Goal: Navigation & Orientation: Find specific page/section

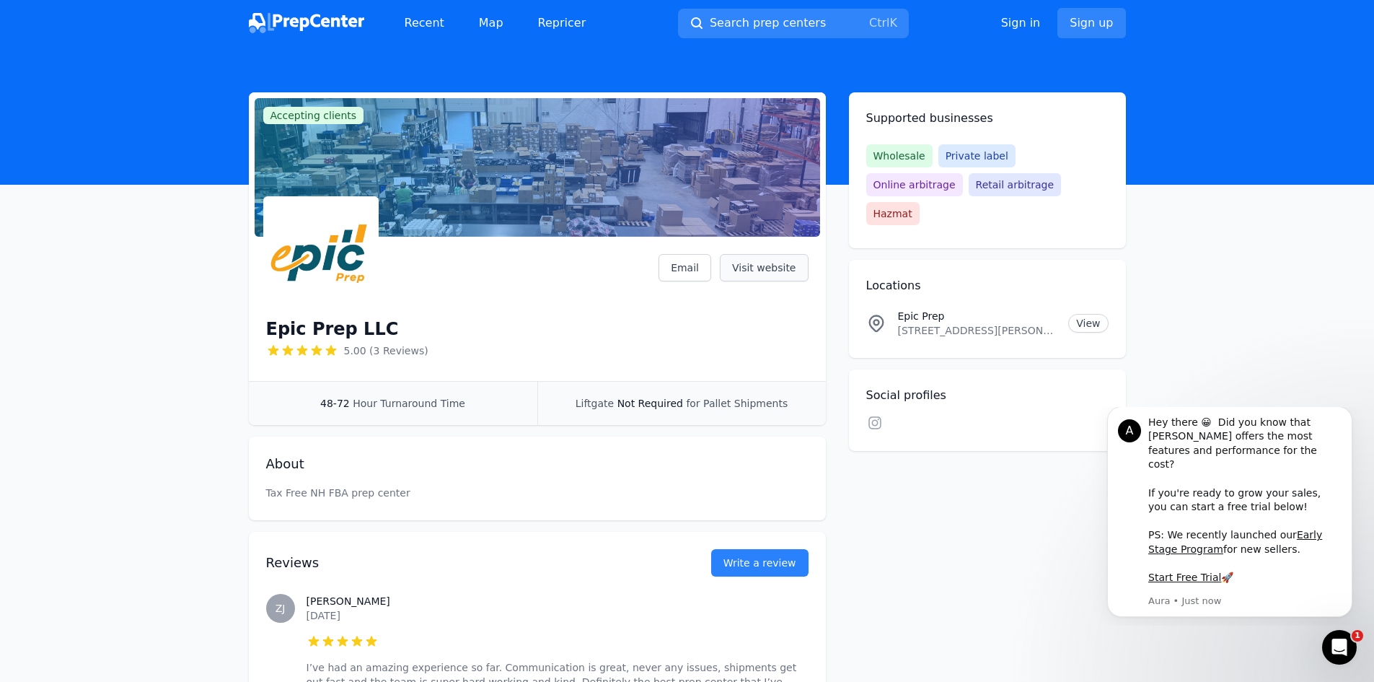
click at [760, 269] on link "Visit website" at bounding box center [764, 267] width 89 height 27
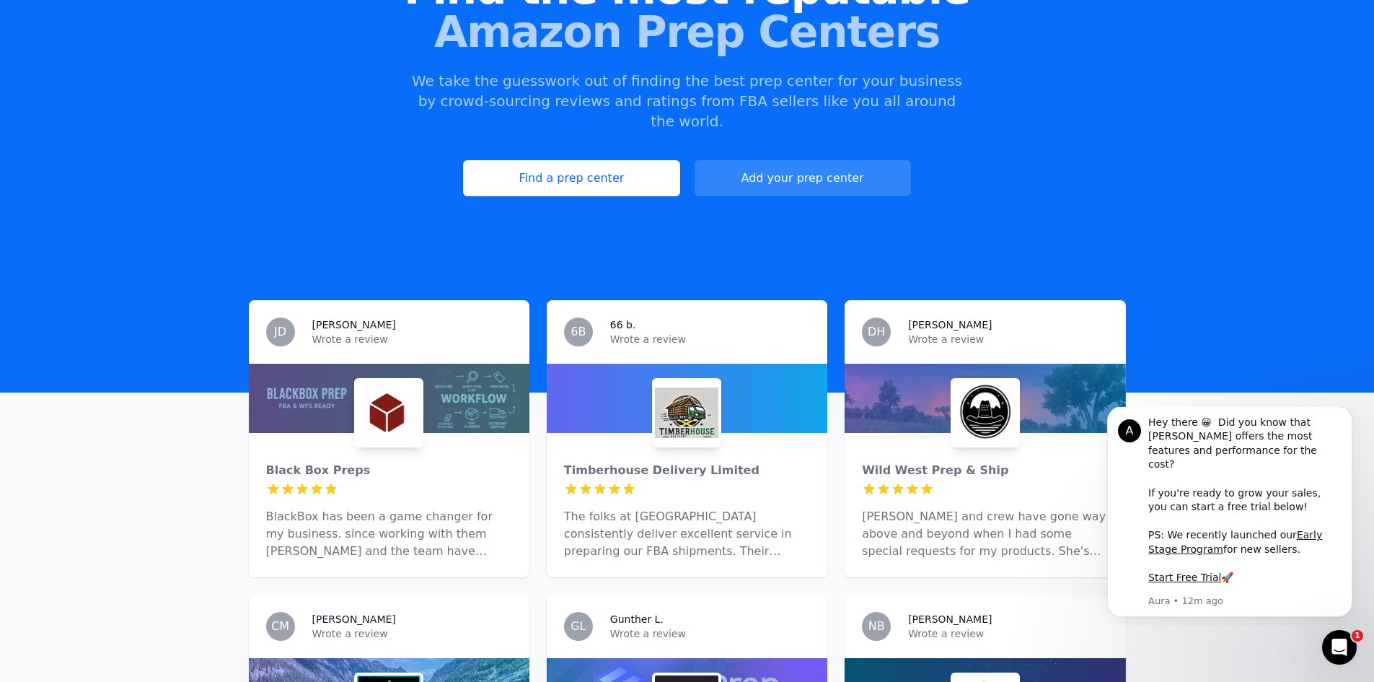
scroll to position [72, 0]
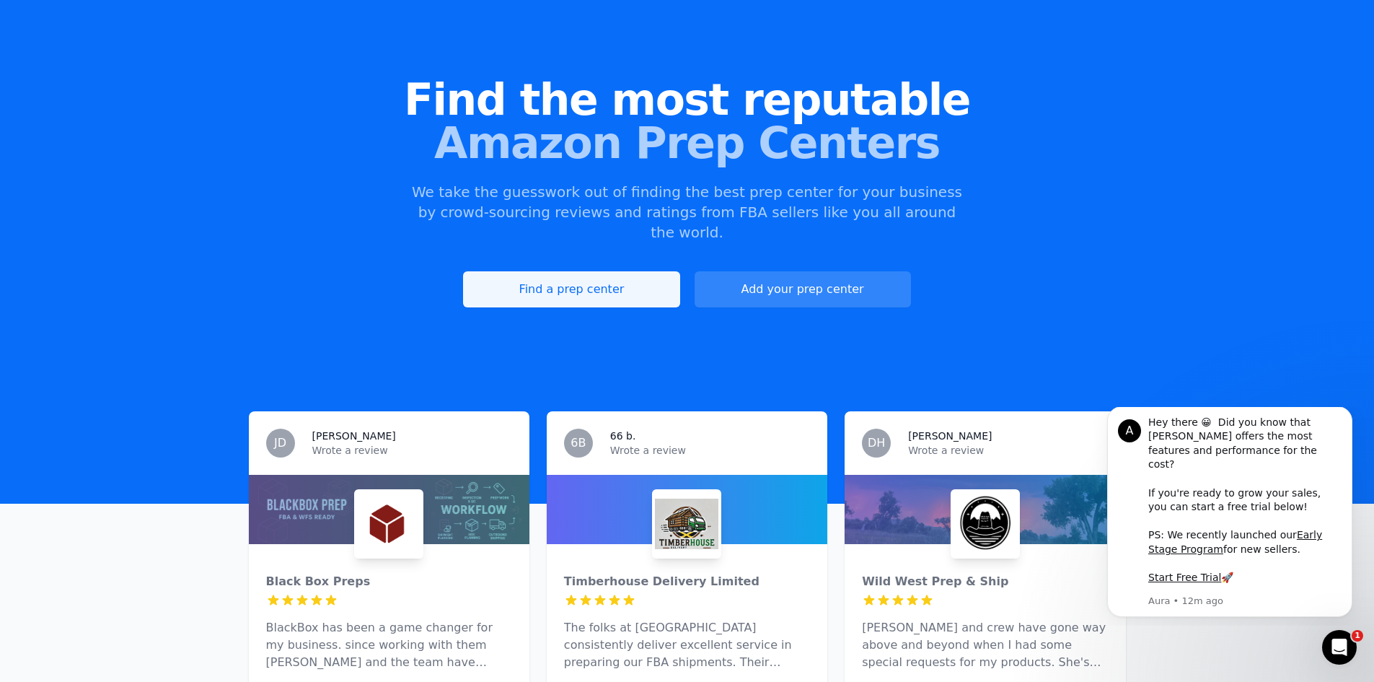
click at [540, 283] on link "Find a prep center" at bounding box center [571, 289] width 216 height 36
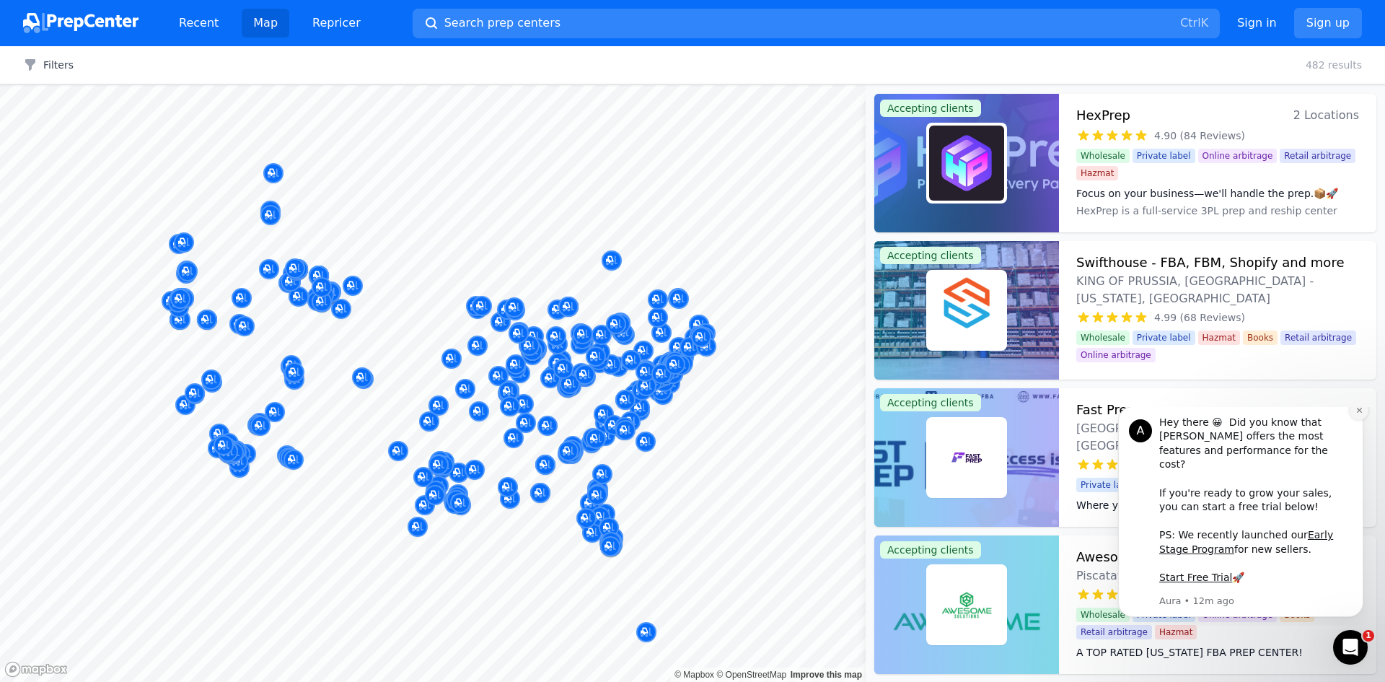
click at [1355, 414] on icon "Dismiss notification" at bounding box center [1359, 410] width 8 height 8
